Goal: Information Seeking & Learning: Learn about a topic

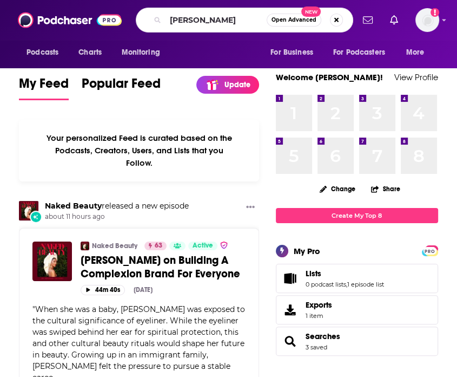
type input "[PERSON_NAME]"
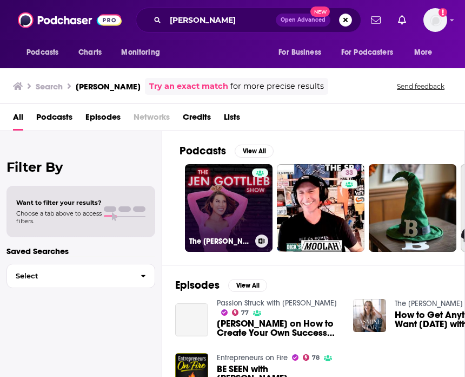
click at [215, 202] on link "The [PERSON_NAME] Show" at bounding box center [229, 208] width 88 height 88
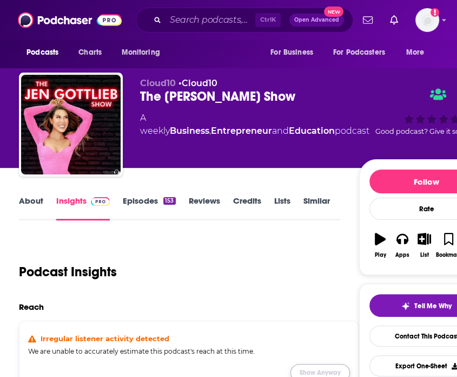
click at [304, 364] on button "Show Anyway" at bounding box center [321, 372] width 60 height 17
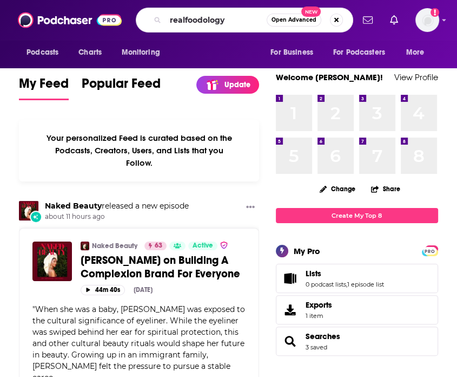
type input "realfoodology"
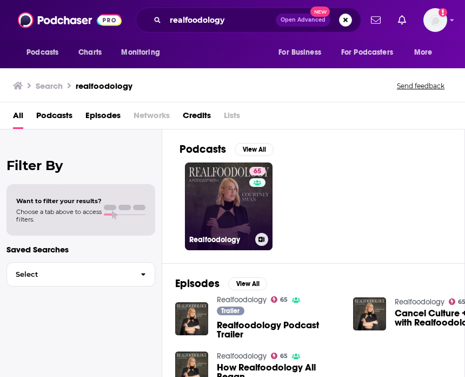
click at [225, 197] on link "65 Realfoodology" at bounding box center [229, 206] width 88 height 88
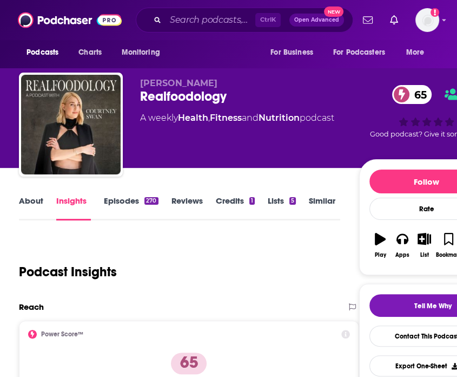
scroll to position [127, 0]
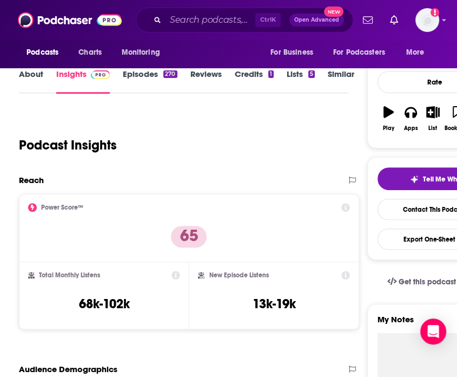
click at [245, 138] on div "Podcast Insights" at bounding box center [179, 138] width 320 height 55
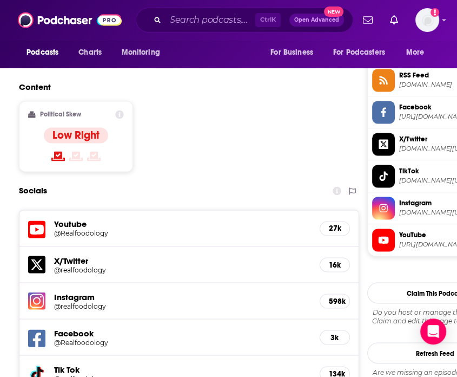
scroll to position [889, 0]
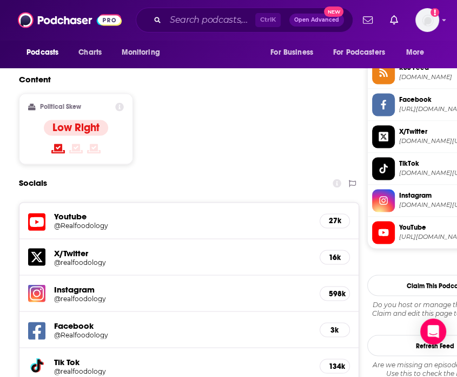
click at [81, 294] on h5 "@realfoodology" at bounding box center [93, 298] width 78 height 8
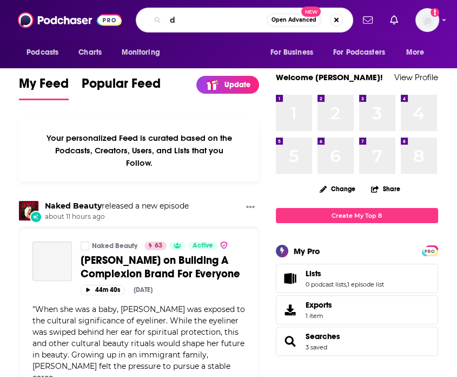
type input "d"
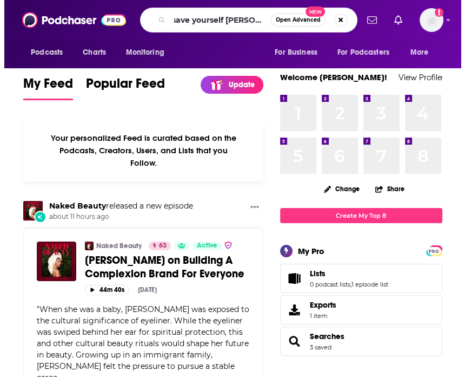
scroll to position [0, 12]
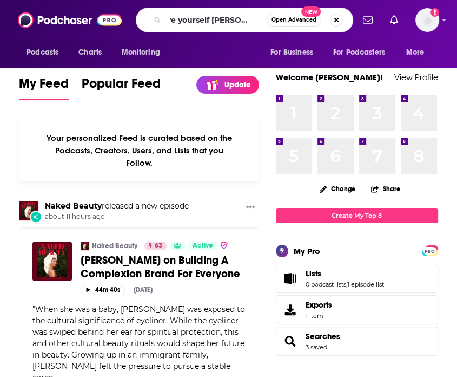
type input "save yourself [PERSON_NAME]"
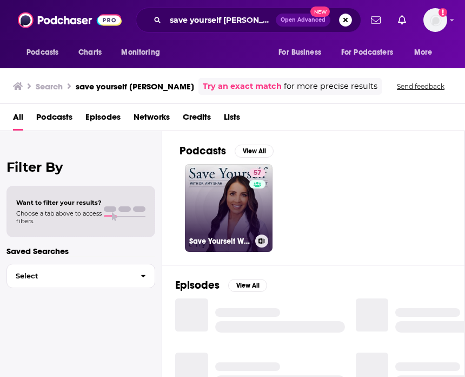
click at [216, 218] on link "57 Save Yourself With [PERSON_NAME]" at bounding box center [229, 208] width 88 height 88
